Goal: Communication & Community: Answer question/provide support

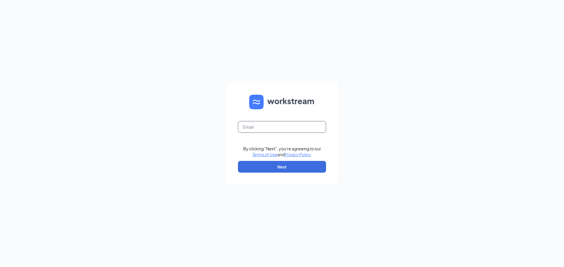
click at [297, 131] on input "text" at bounding box center [282, 127] width 88 height 12
type input "tonia0314@icloud.com"
click at [291, 161] on button "Next" at bounding box center [282, 167] width 88 height 12
click at [291, 166] on button "button" at bounding box center [282, 167] width 88 height 12
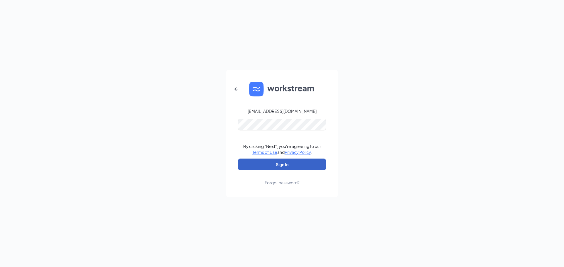
click at [294, 164] on button "Sign In" at bounding box center [282, 165] width 88 height 12
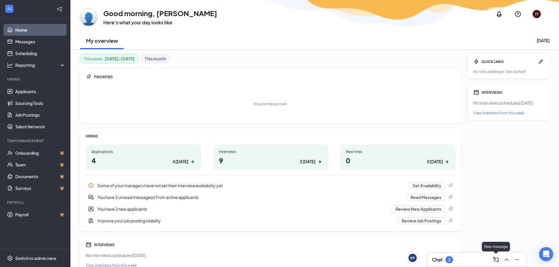
click at [494, 257] on icon "ComposeMessage" at bounding box center [496, 260] width 7 height 7
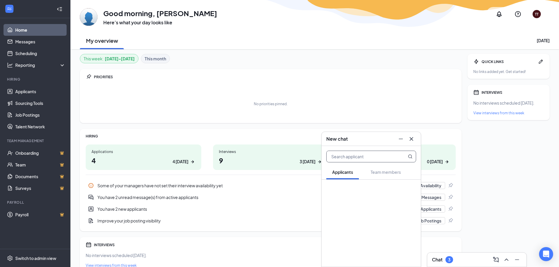
click at [409, 138] on icon "Cross" at bounding box center [411, 139] width 7 height 7
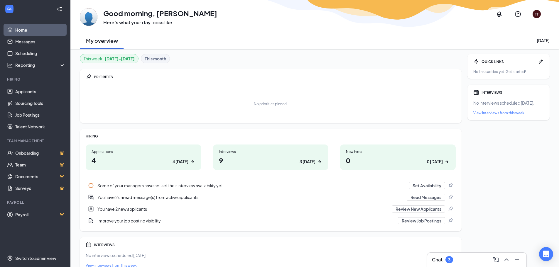
click at [442, 265] on div "Chat 3" at bounding box center [476, 260] width 99 height 14
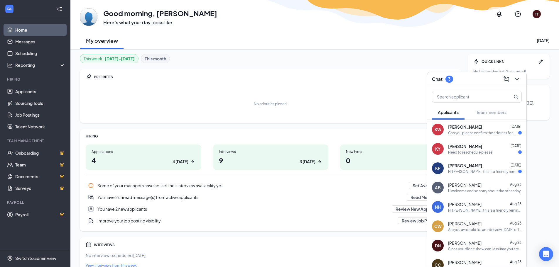
click at [480, 129] on div "[PERSON_NAME] [DATE]" at bounding box center [485, 127] width 74 height 6
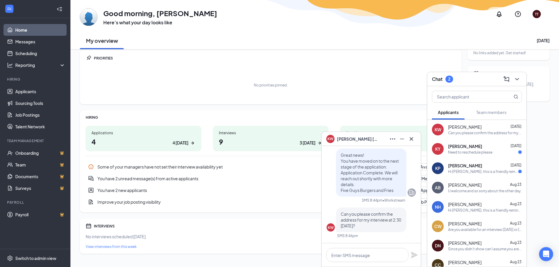
scroll to position [29, 0]
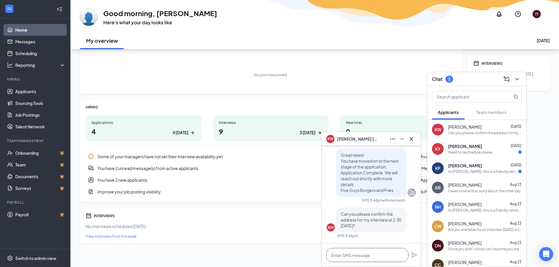
click at [375, 256] on textarea at bounding box center [367, 255] width 82 height 14
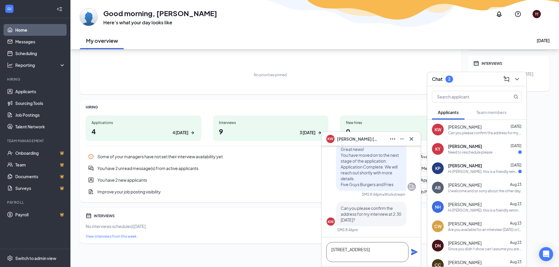
type textarea "[STREET_ADDRESS]"
click at [414, 252] on icon "Plane" at bounding box center [414, 252] width 7 height 7
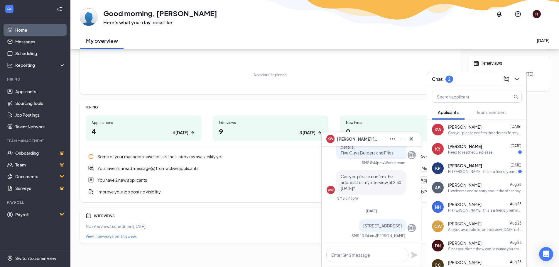
scroll to position [0, 0]
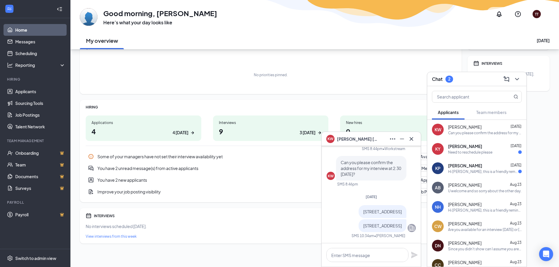
click at [474, 171] on div "Hi [PERSON_NAME], this is a friendly reminder. Your meeting with Five Guys Burg…" at bounding box center [483, 171] width 70 height 5
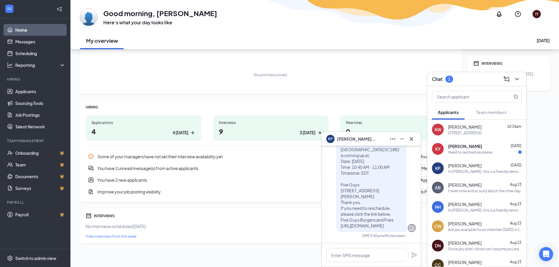
click at [461, 153] on div "Need to reschedule please" at bounding box center [470, 152] width 44 height 5
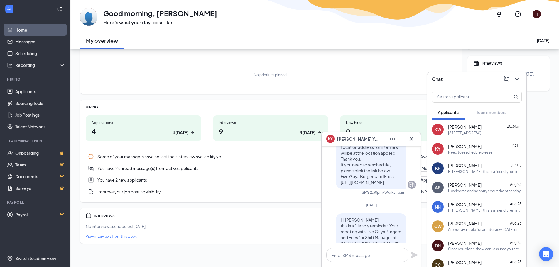
scroll to position [-147, 0]
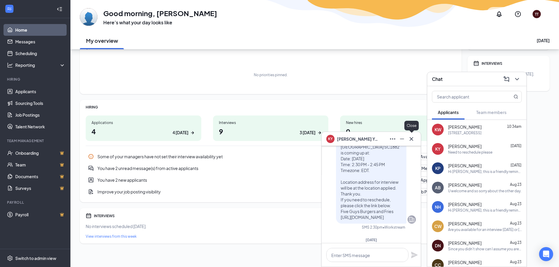
click at [408, 143] on div at bounding box center [411, 138] width 9 height 9
click at [24, 43] on link "Messages" at bounding box center [40, 42] width 50 height 12
